Goal: Information Seeking & Learning: Learn about a topic

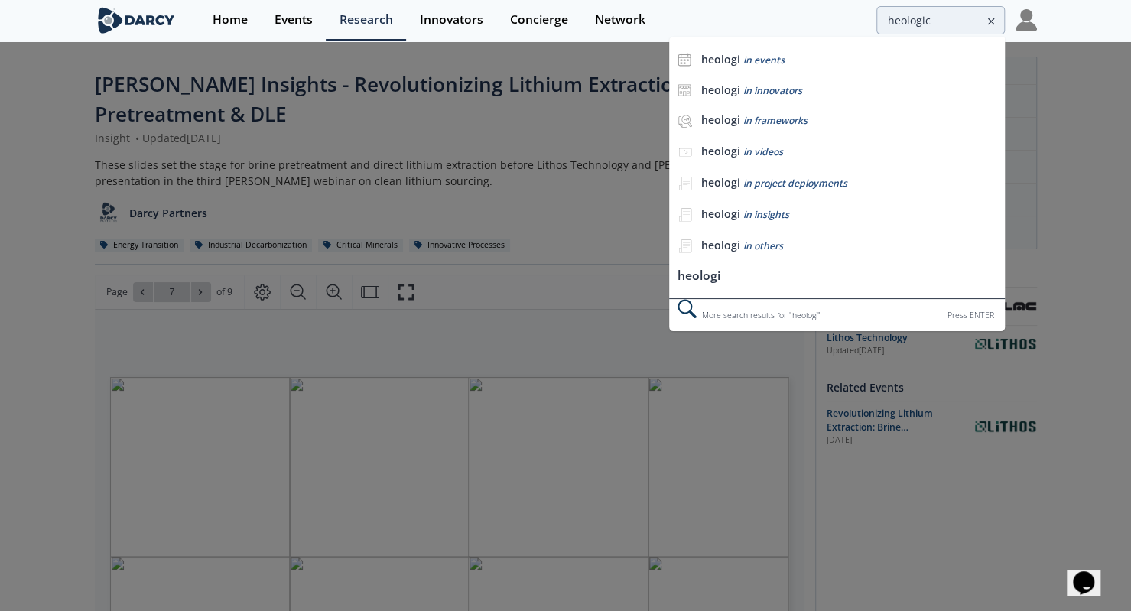
type input "heologic"
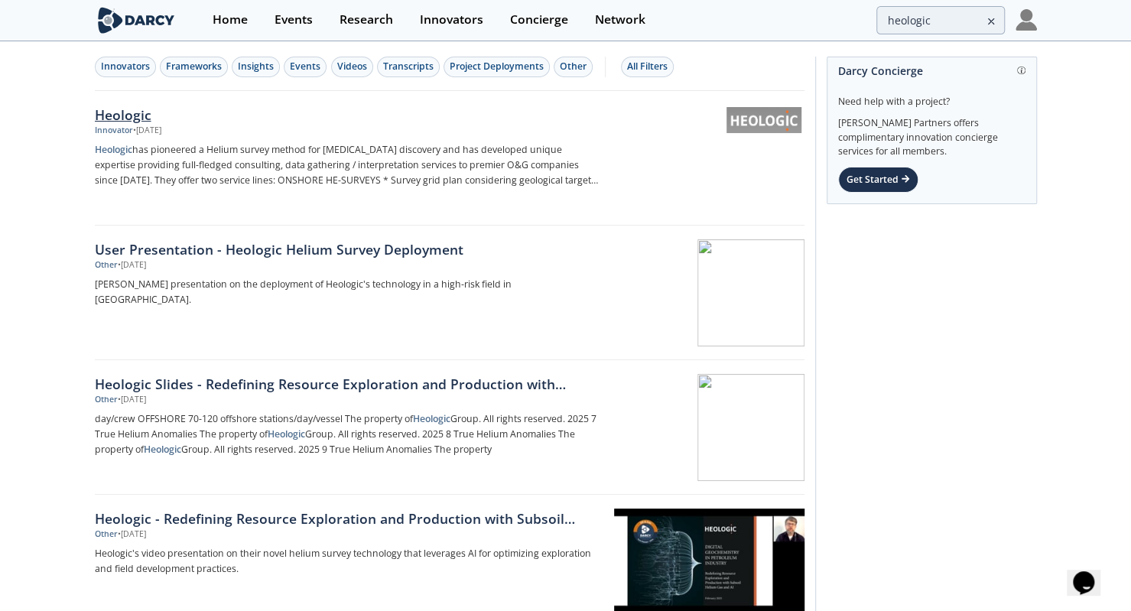
click at [181, 111] on div "Heologic" at bounding box center [348, 115] width 506 height 20
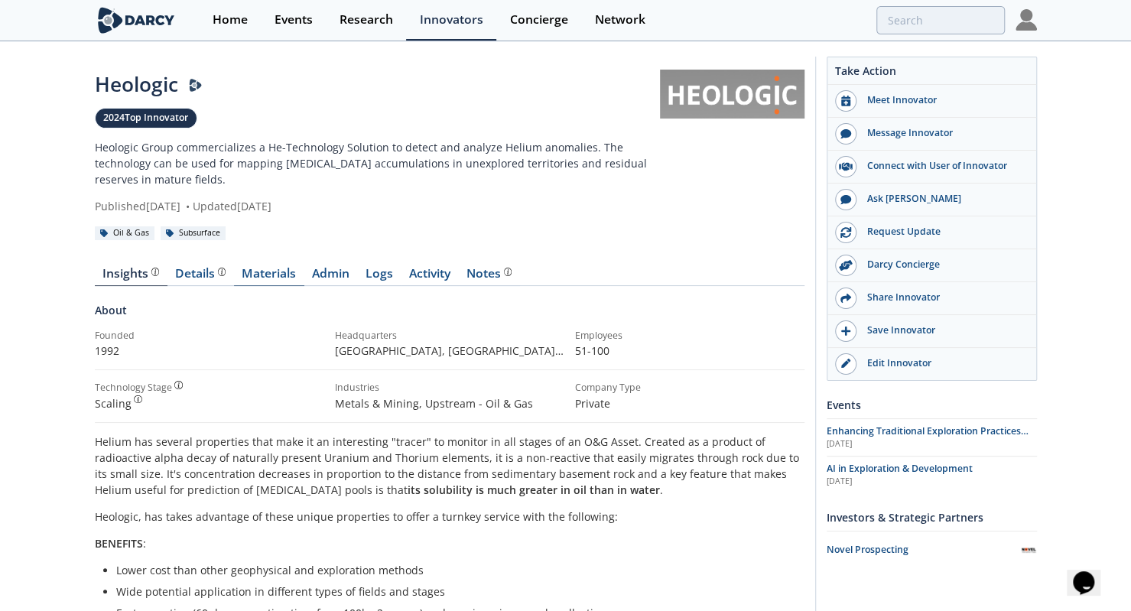
click at [271, 279] on link "Materials" at bounding box center [269, 277] width 70 height 18
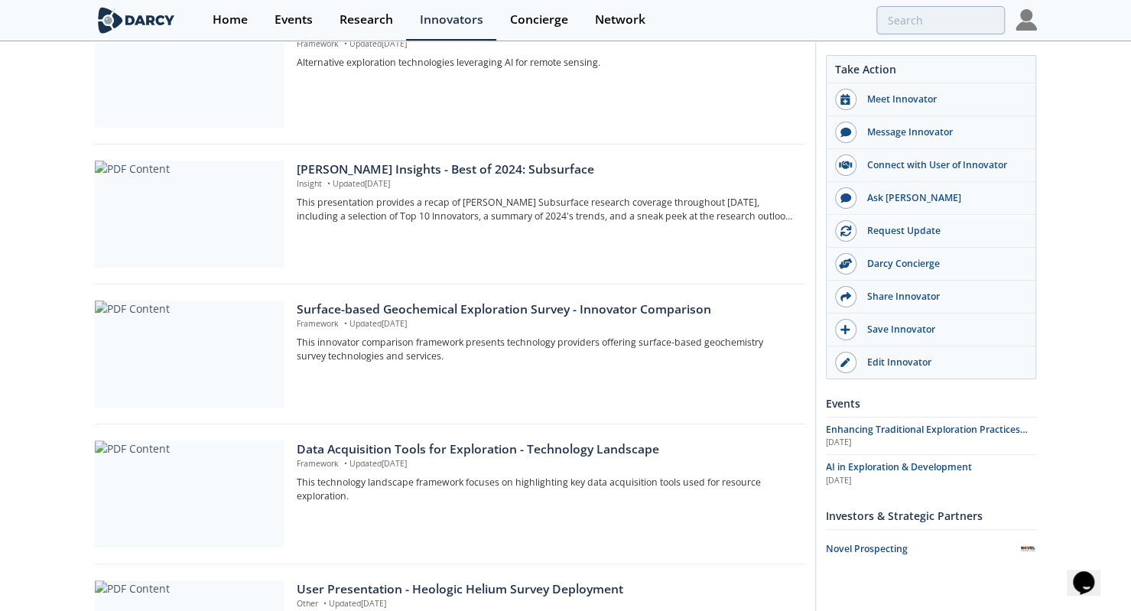
scroll to position [561, 0]
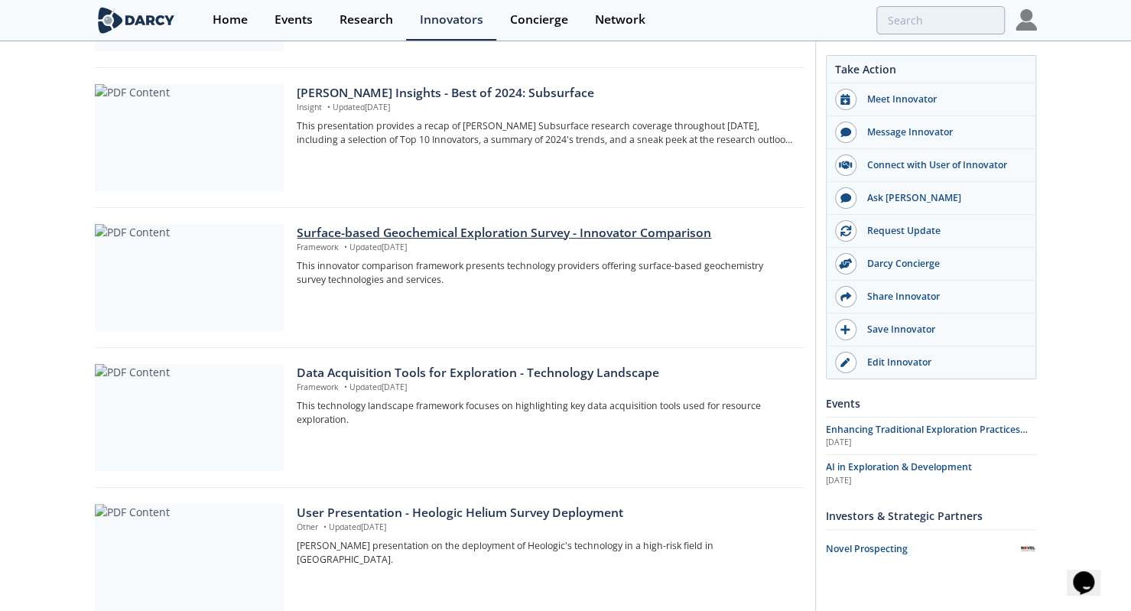
click at [407, 233] on div "Surface-based Geochemical Exploration Survey - Innovator Comparison" at bounding box center [545, 233] width 496 height 18
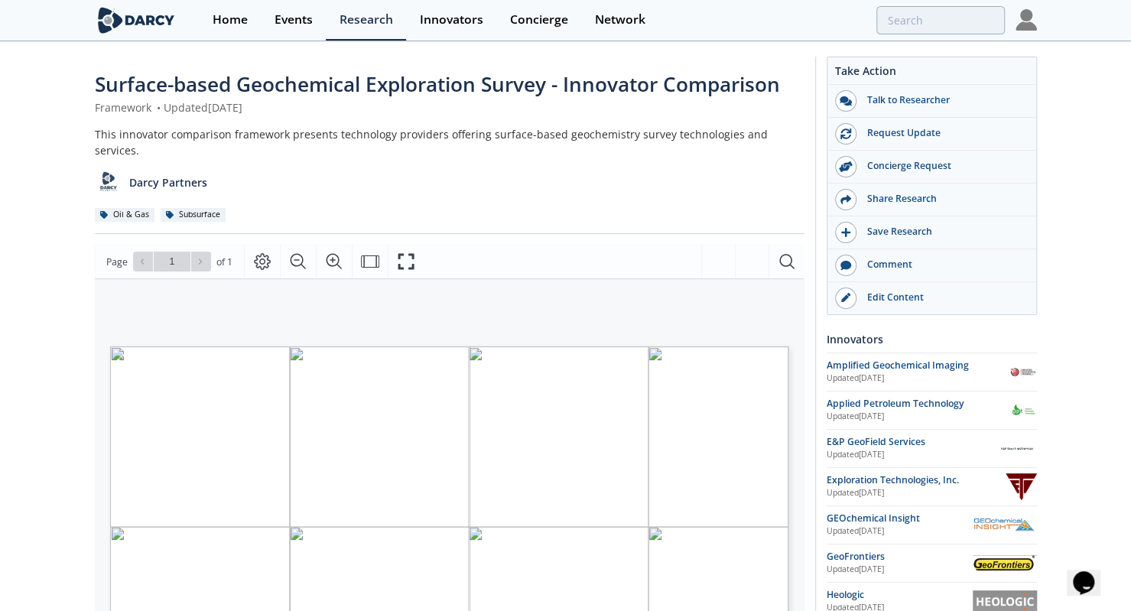
scroll to position [1, 0]
click at [363, 158] on div "Darcy Partners" at bounding box center [450, 176] width 710 height 37
